Goal: Task Accomplishment & Management: Use online tool/utility

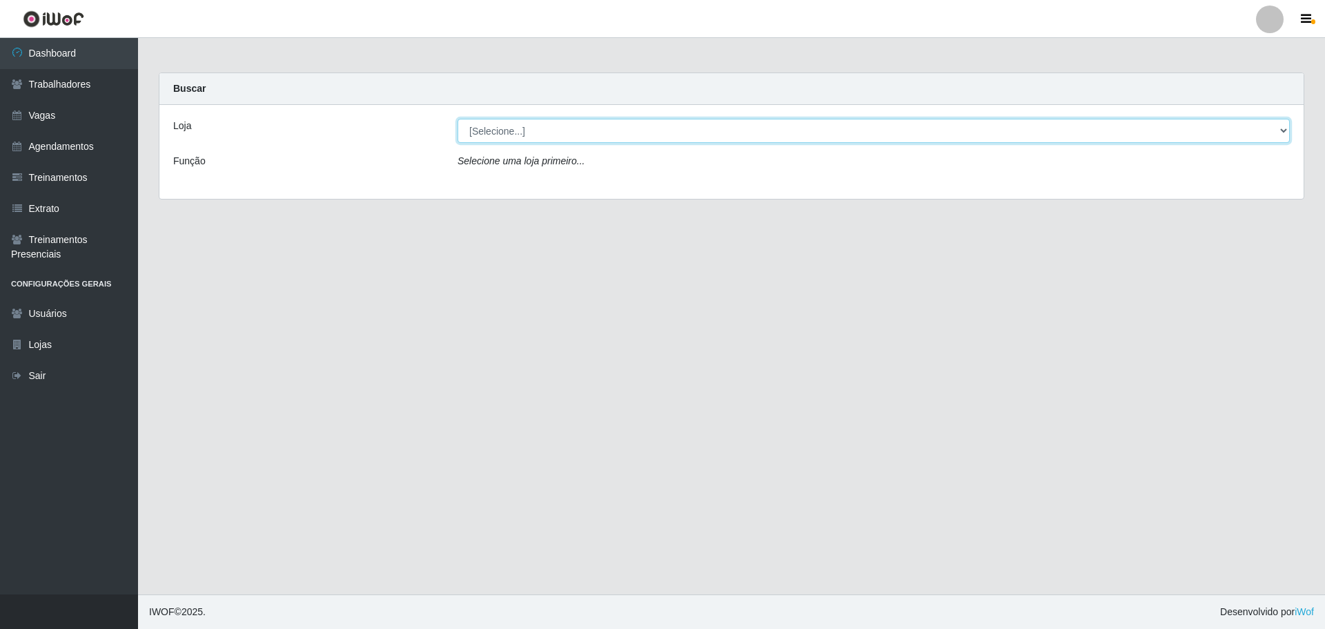
click at [494, 138] on select "[Selecione...] O ROSÁRIO ALIMENTOS" at bounding box center [873, 131] width 832 height 24
select select "349"
click at [457, 119] on select "[Selecione...] O ROSÁRIO ALIMENTOS" at bounding box center [873, 131] width 832 height 24
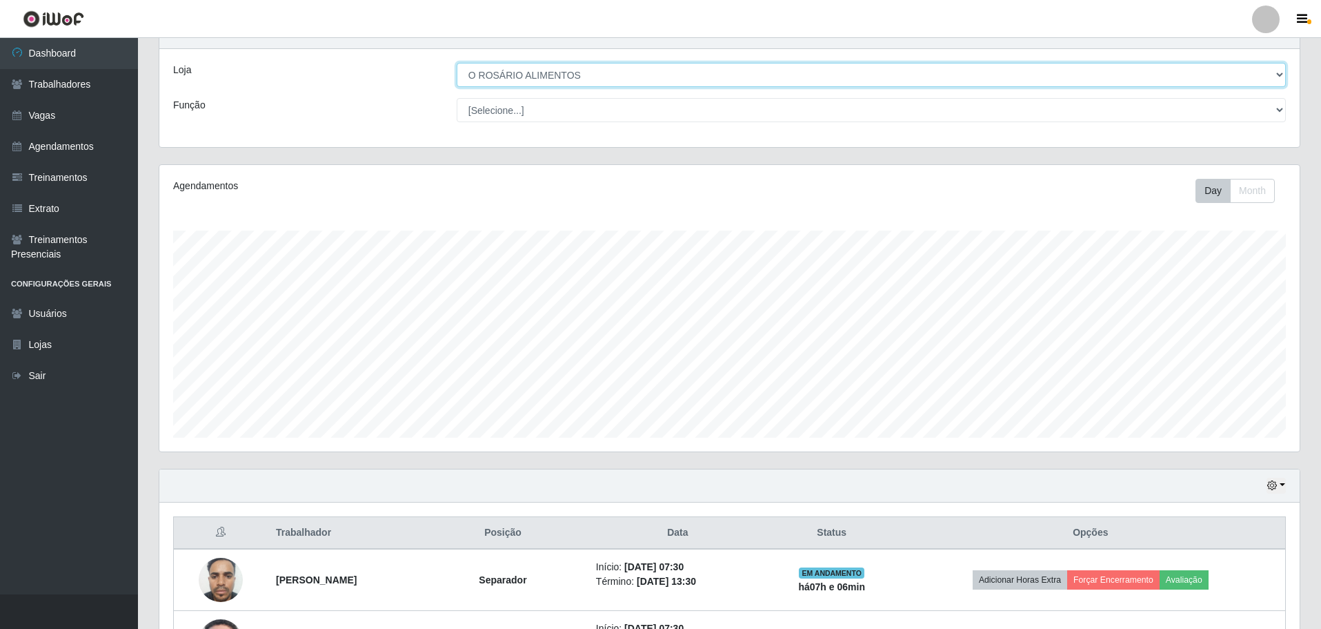
scroll to position [165, 0]
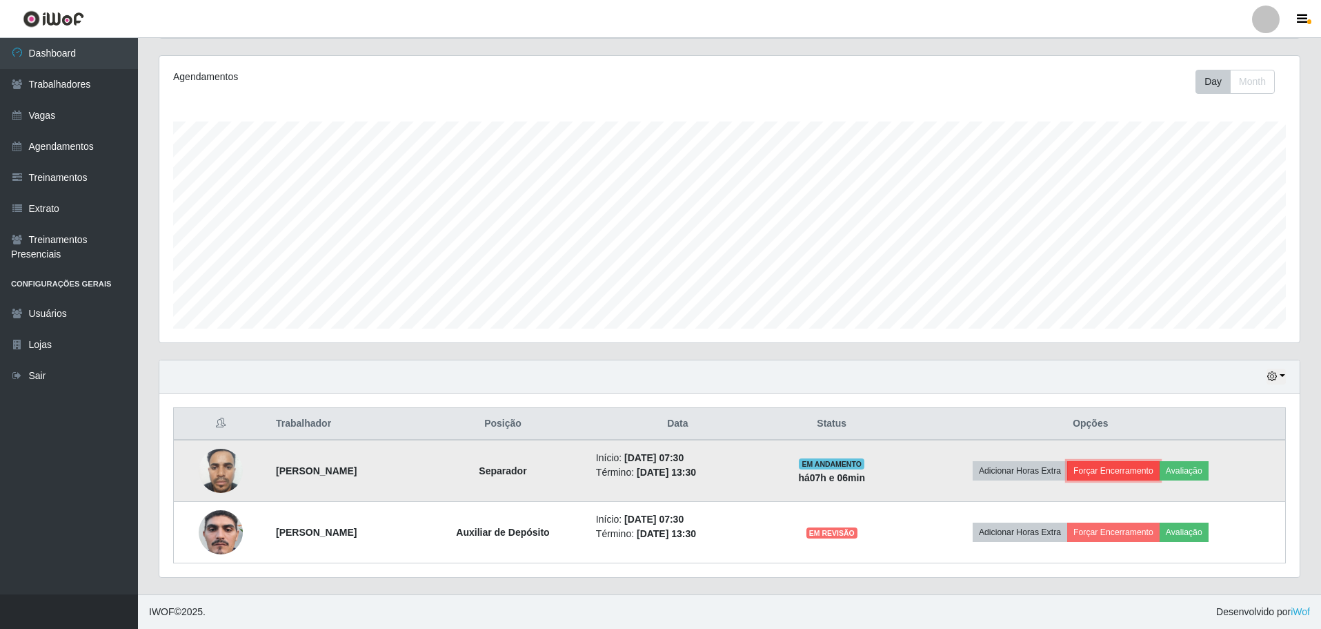
click at [1133, 479] on button "Forçar Encerramento" at bounding box center [1113, 470] width 92 height 19
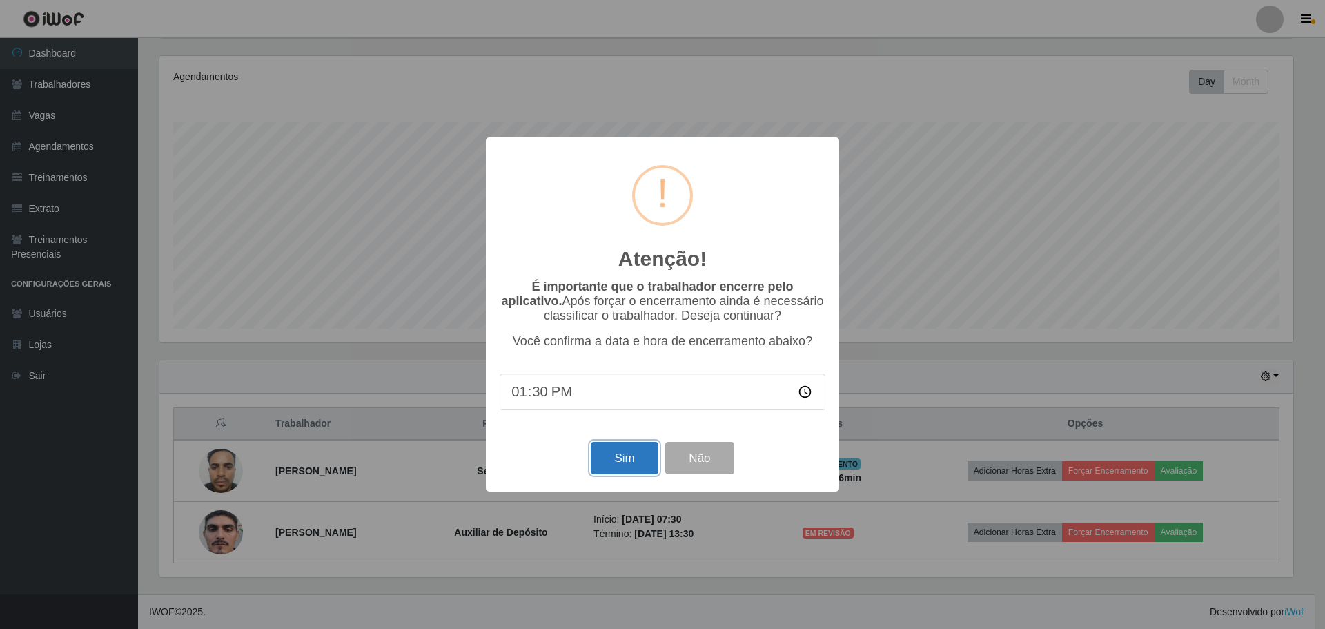
click at [623, 462] on button "Sim" at bounding box center [624, 458] width 67 height 32
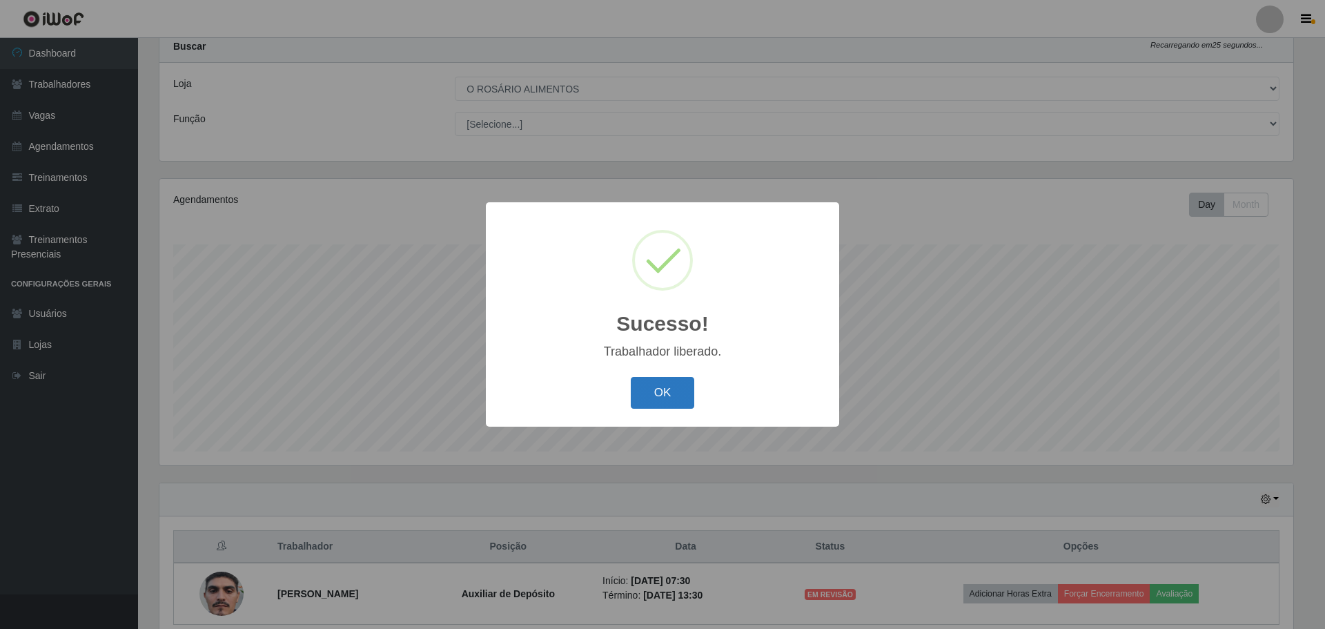
click at [689, 388] on button "OK" at bounding box center [663, 393] width 64 height 32
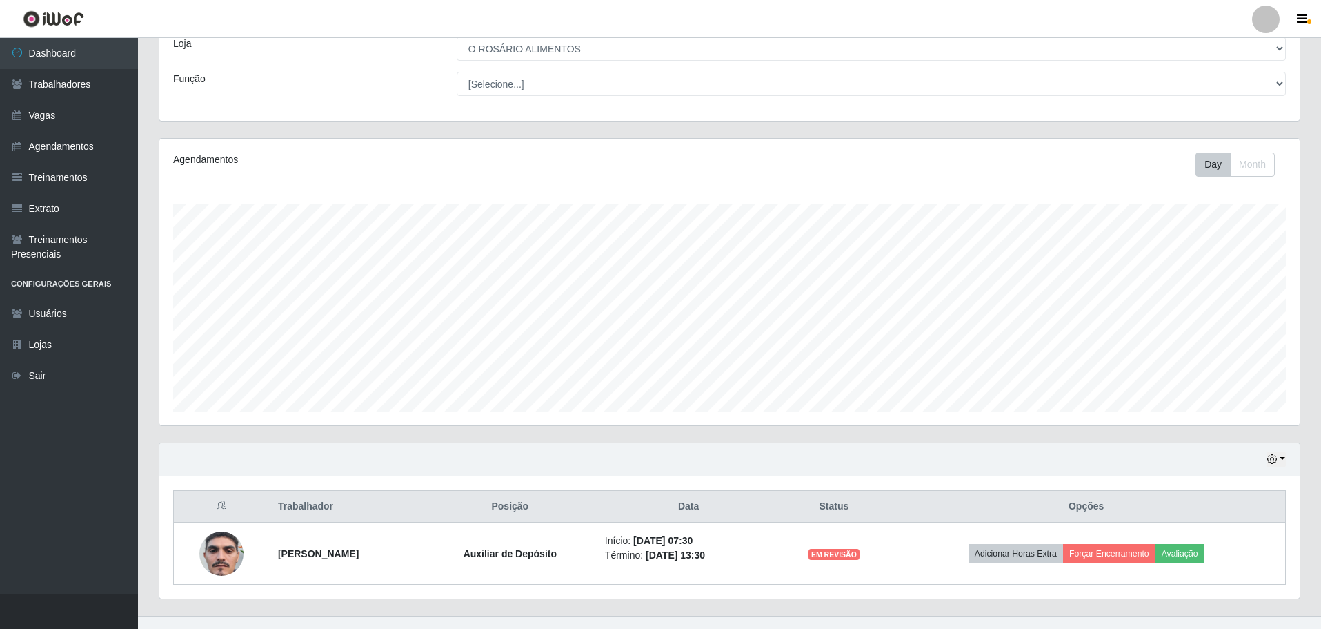
scroll to position [103, 0]
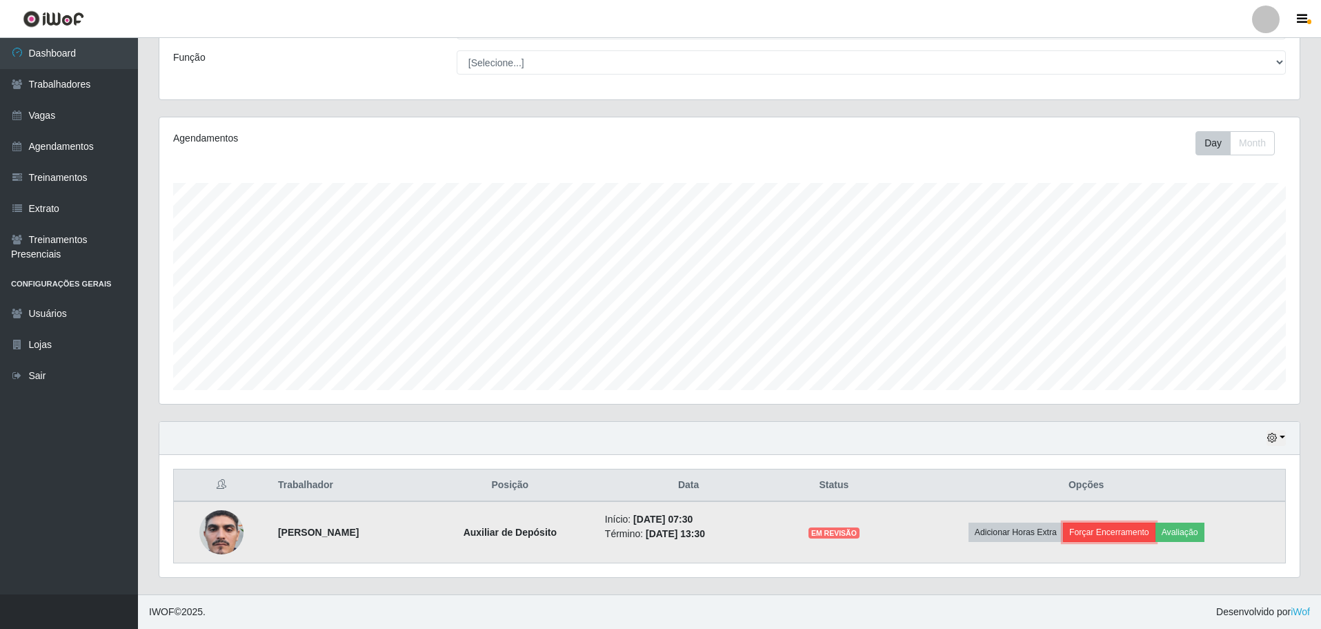
click at [1110, 537] on button "Forçar Encerramento" at bounding box center [1109, 531] width 92 height 19
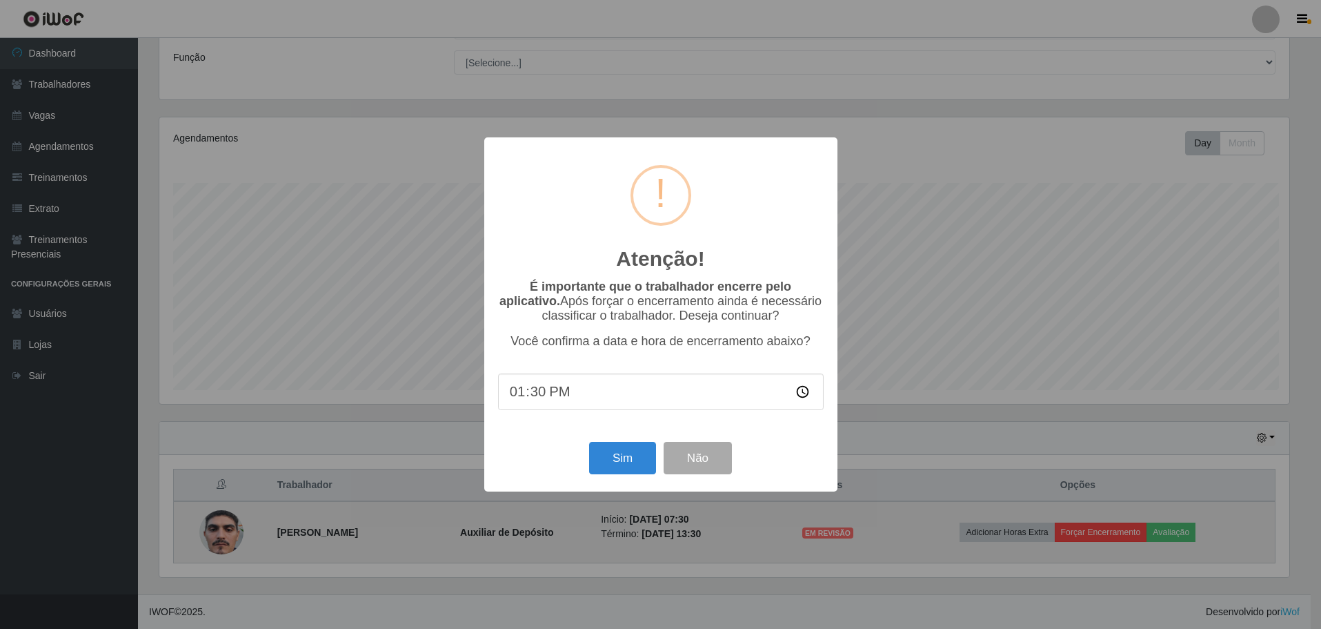
scroll to position [286, 1134]
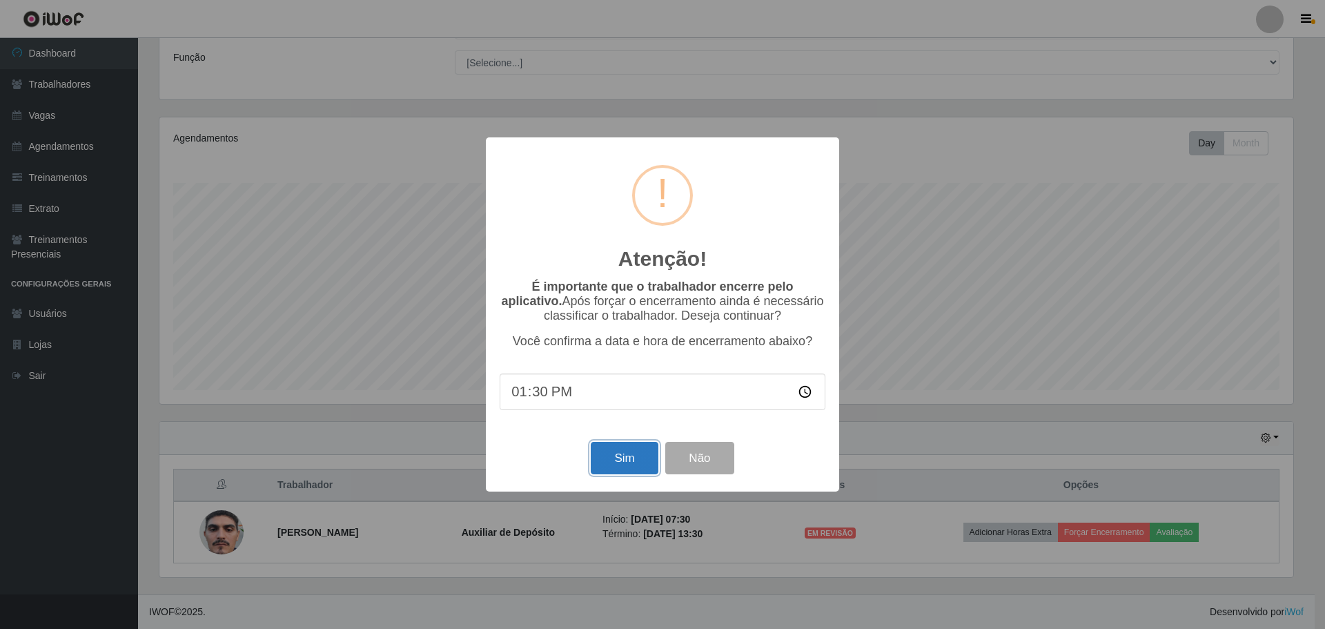
click at [622, 465] on button "Sim" at bounding box center [624, 458] width 67 height 32
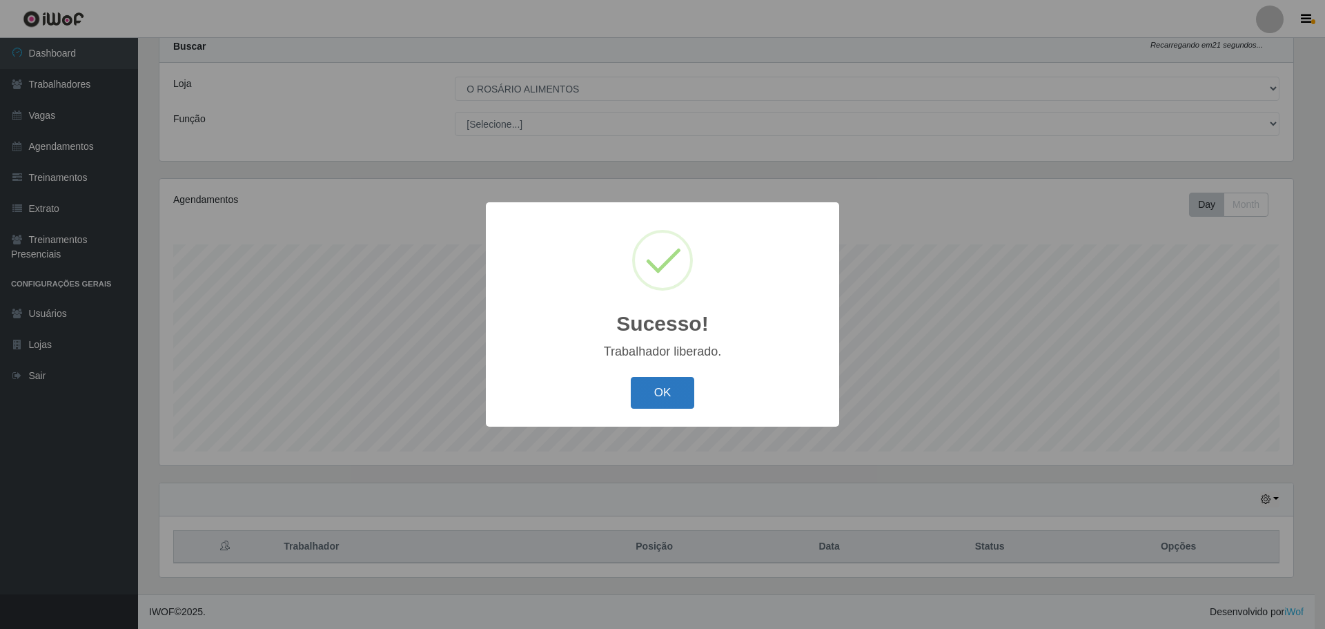
click at [651, 380] on button "OK" at bounding box center [663, 393] width 64 height 32
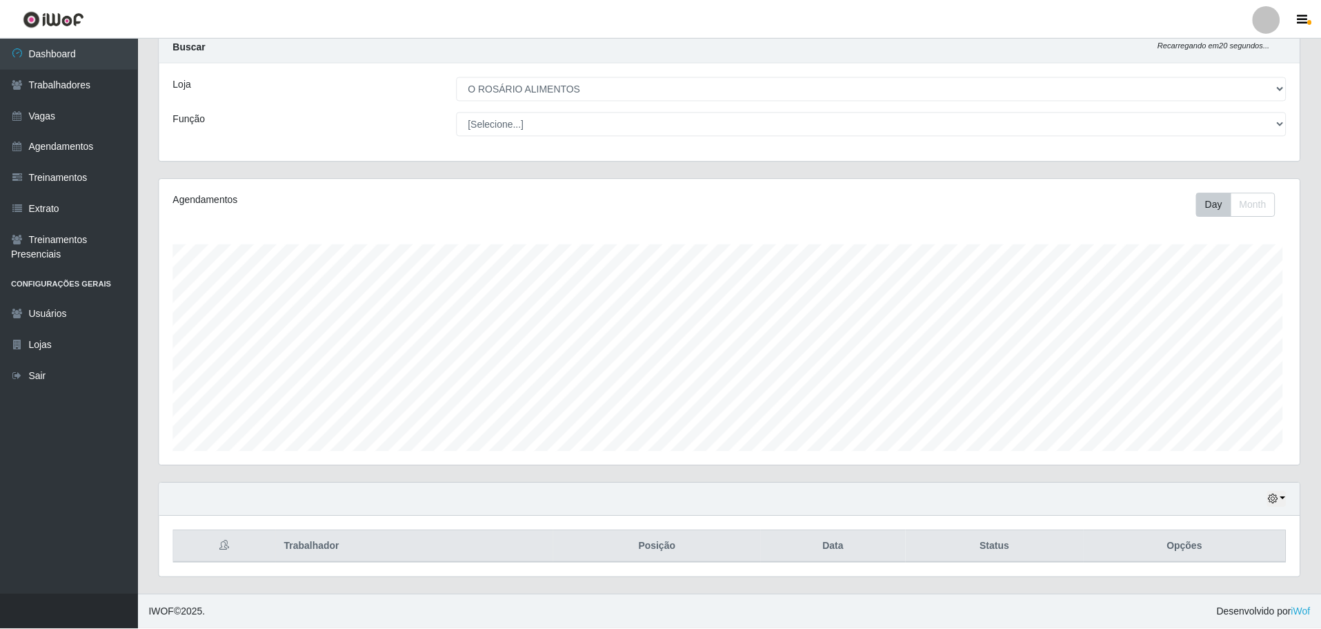
scroll to position [286, 1140]
click at [66, 94] on link "Trabalhadores" at bounding box center [69, 84] width 138 height 31
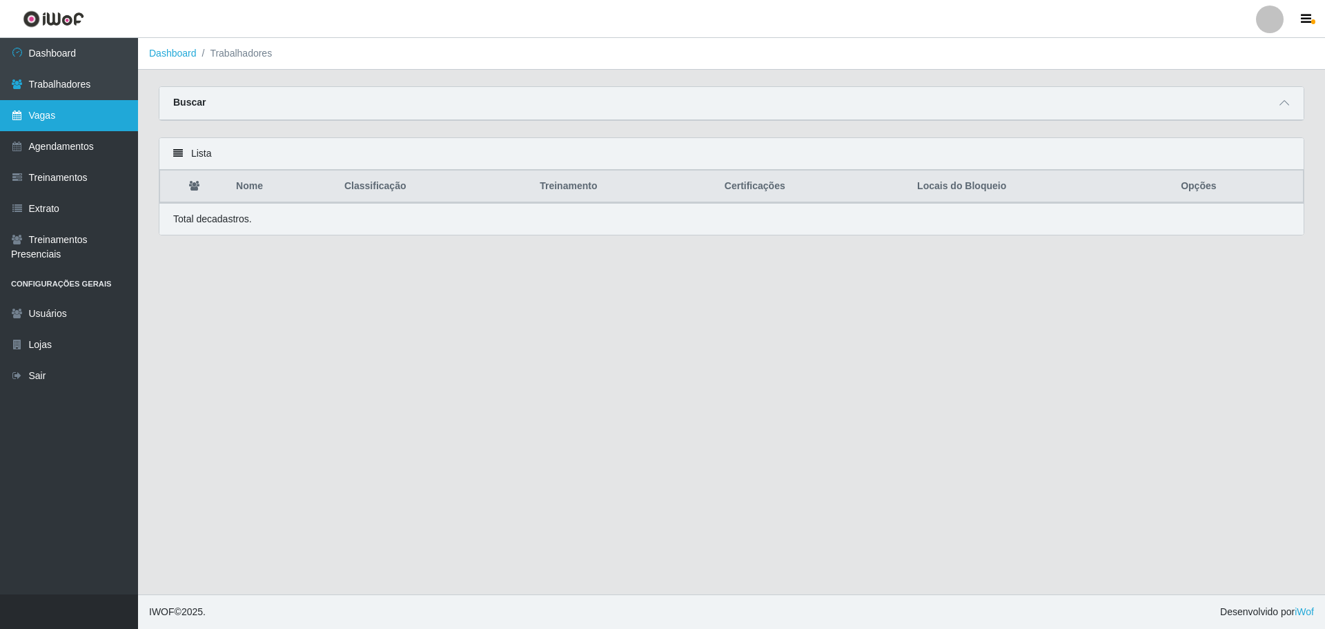
click at [59, 121] on link "Vagas" at bounding box center [69, 115] width 138 height 31
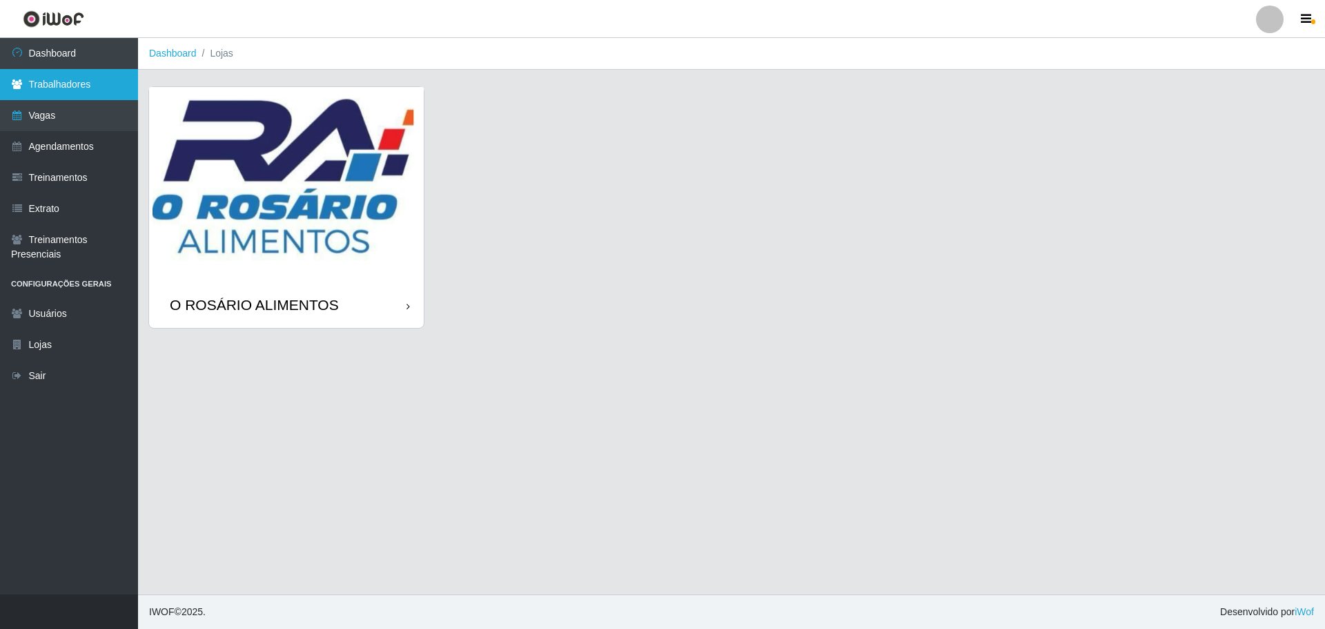
click at [48, 75] on link "Trabalhadores" at bounding box center [69, 84] width 138 height 31
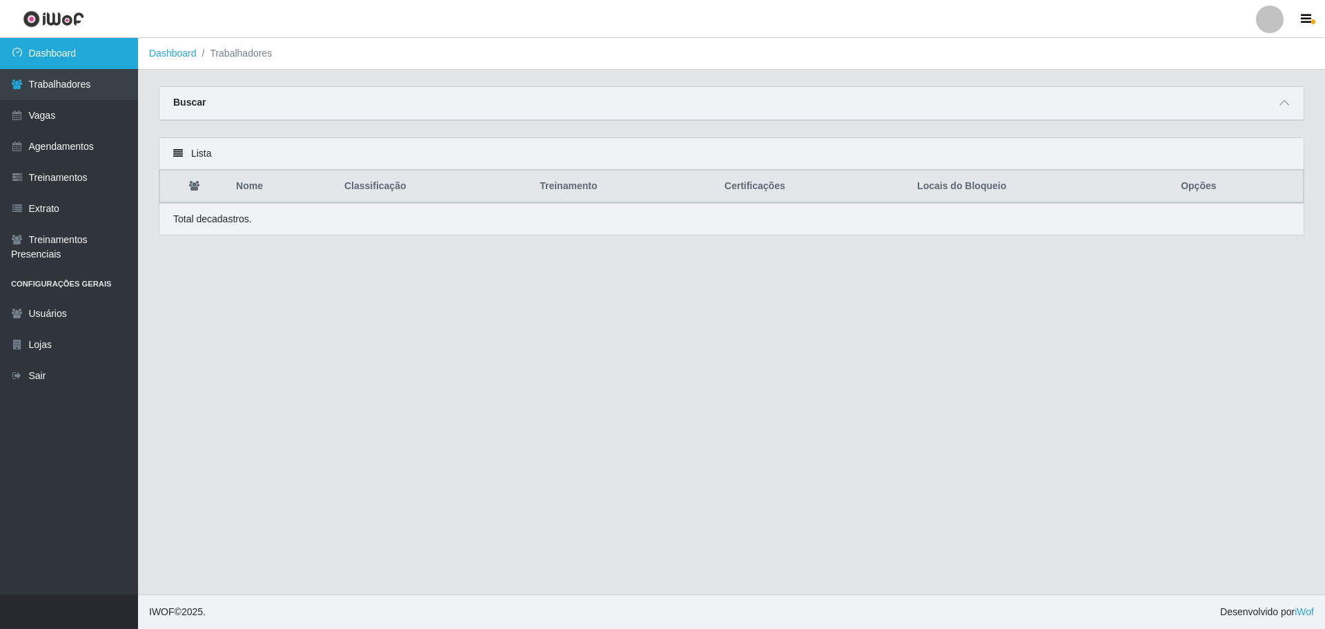
click at [42, 52] on link "Dashboard" at bounding box center [69, 53] width 138 height 31
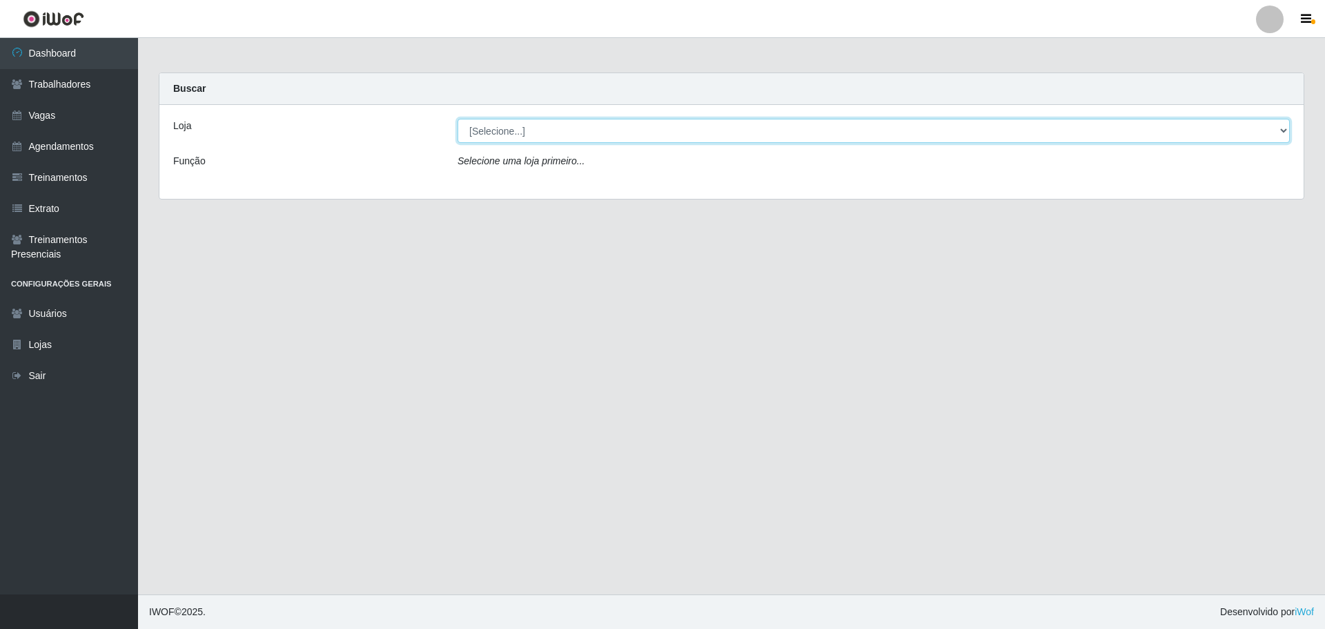
click at [637, 140] on select "[Selecione...] O ROSÁRIO ALIMENTOS" at bounding box center [873, 131] width 832 height 24
select select "349"
click at [457, 119] on select "[Selecione...] O ROSÁRIO ALIMENTOS" at bounding box center [873, 131] width 832 height 24
